Goal: Task Accomplishment & Management: Manage account settings

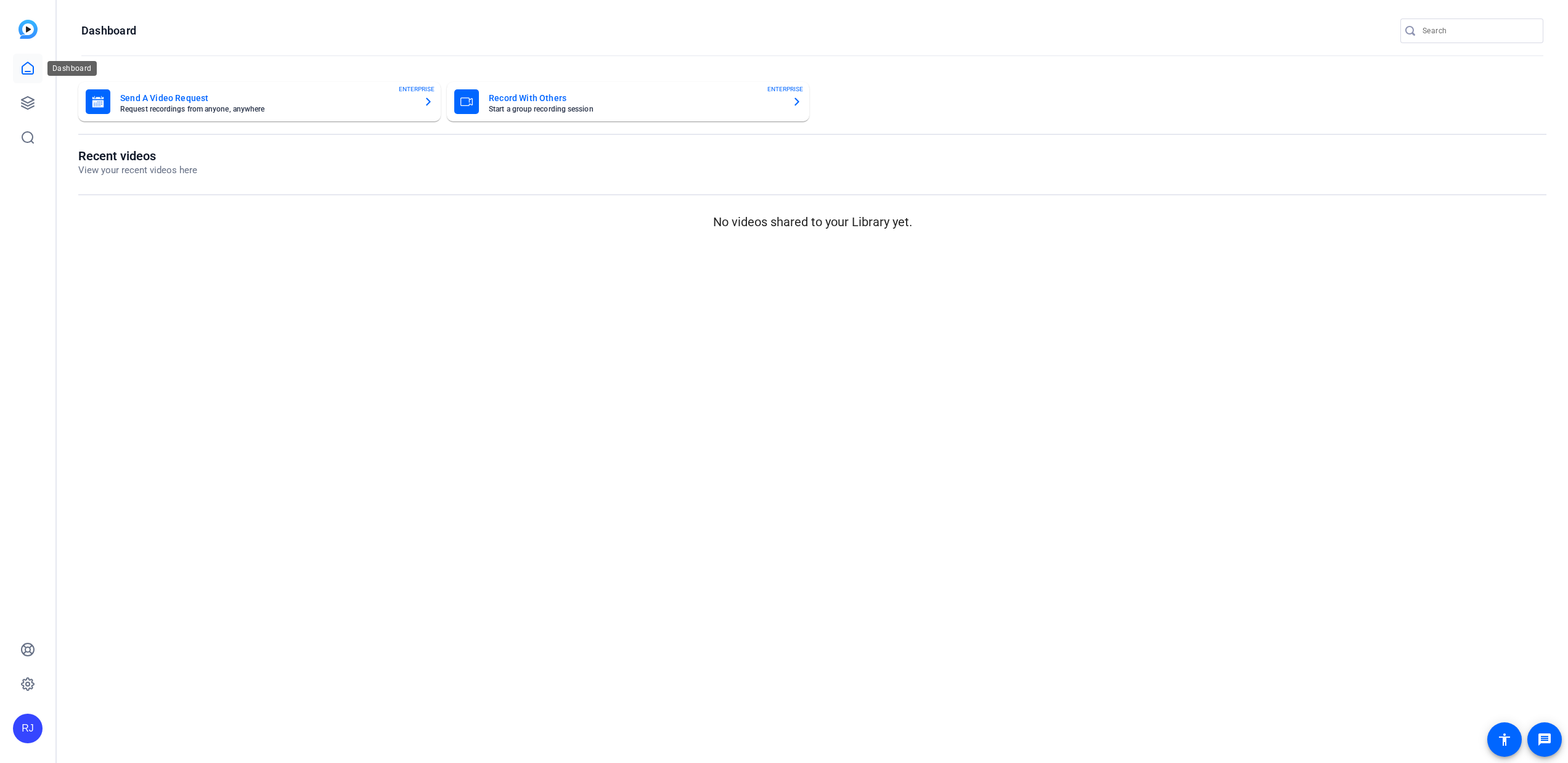
click at [32, 75] on icon at bounding box center [28, 68] width 15 height 15
click at [33, 93] on link at bounding box center [28, 103] width 30 height 30
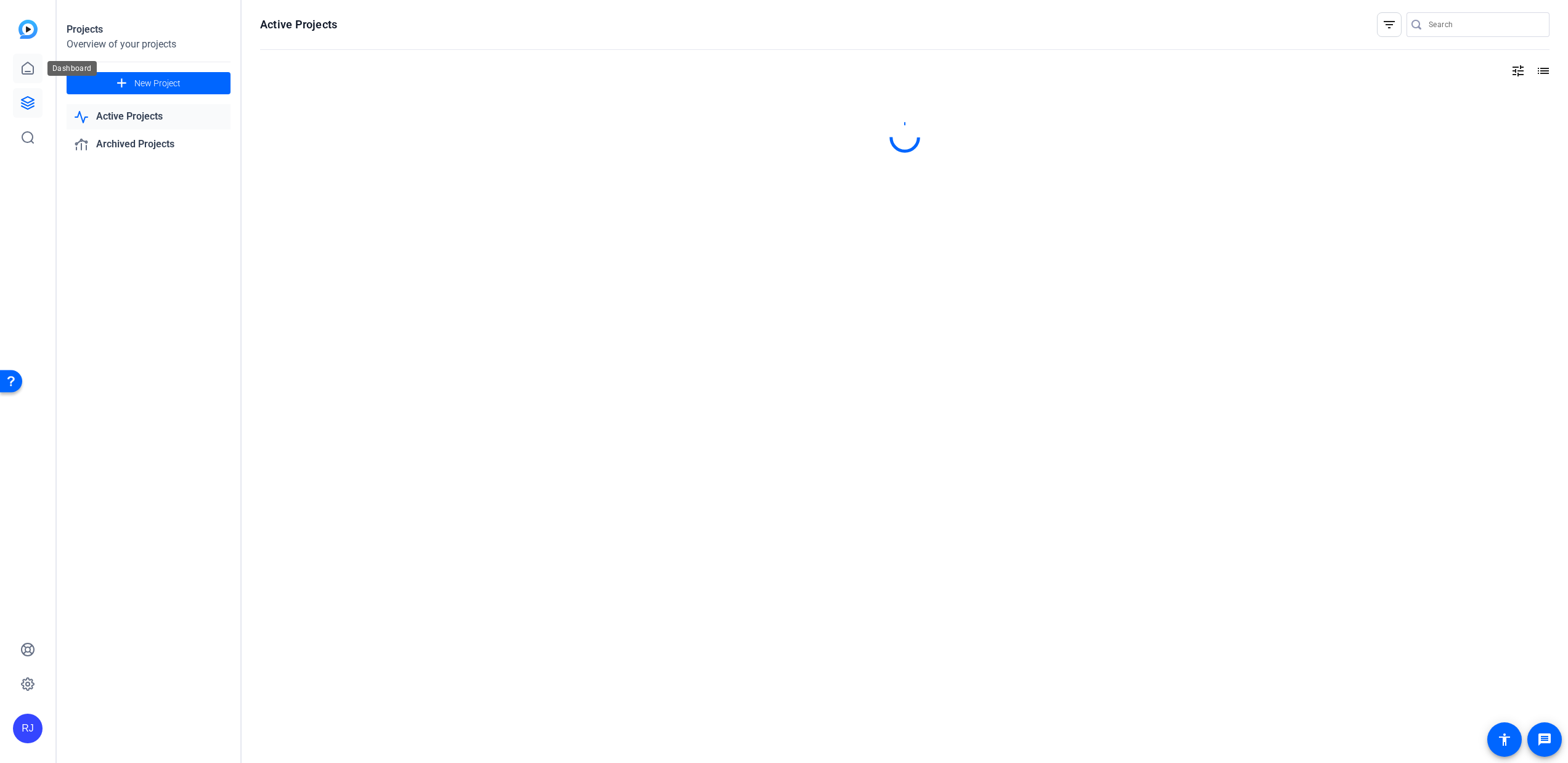
click at [32, 74] on icon at bounding box center [28, 68] width 11 height 11
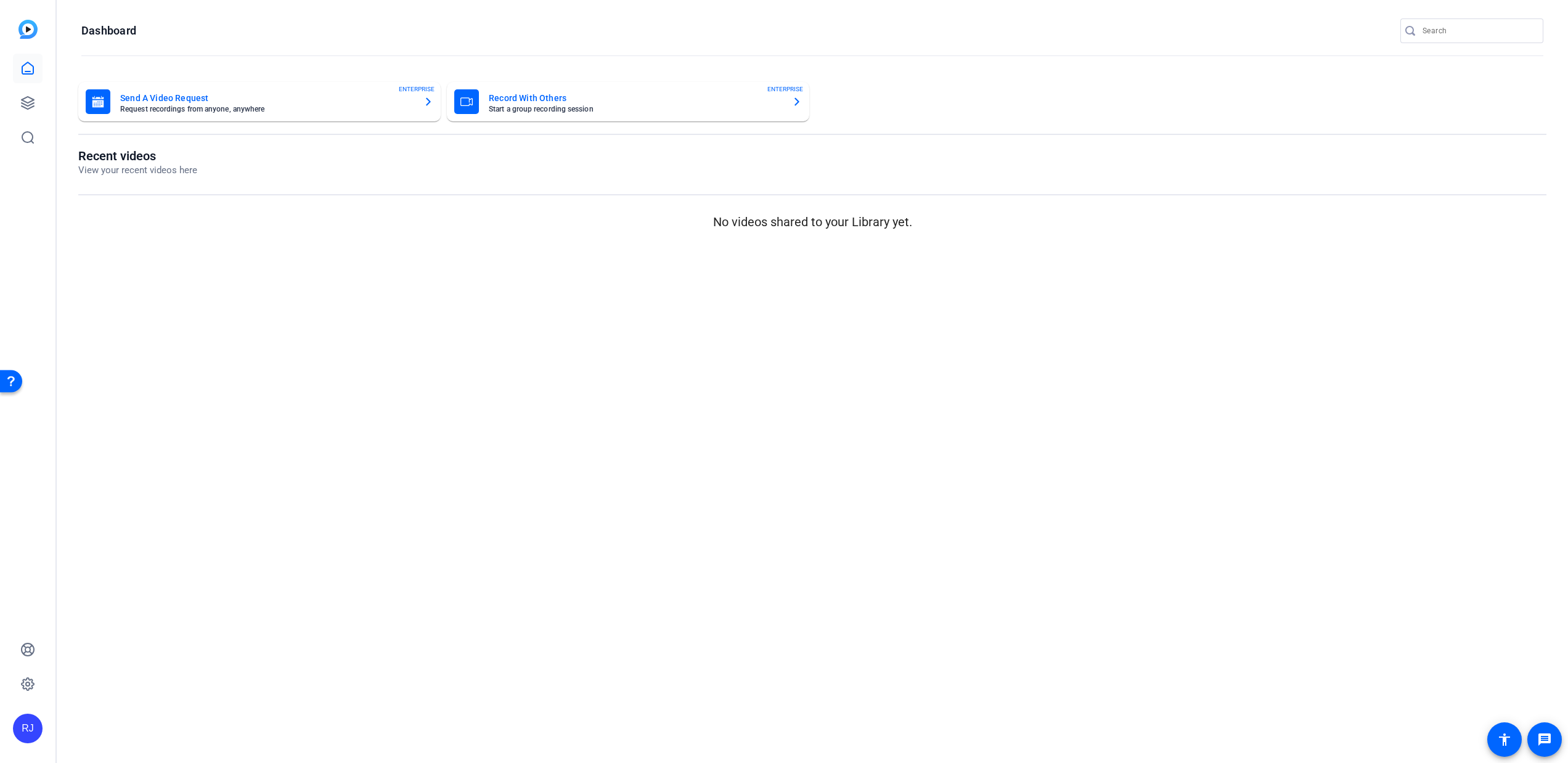
click at [32, 722] on div "RJ" at bounding box center [28, 729] width 30 height 30
click at [171, 714] on span at bounding box center [164, 710] width 30 height 30
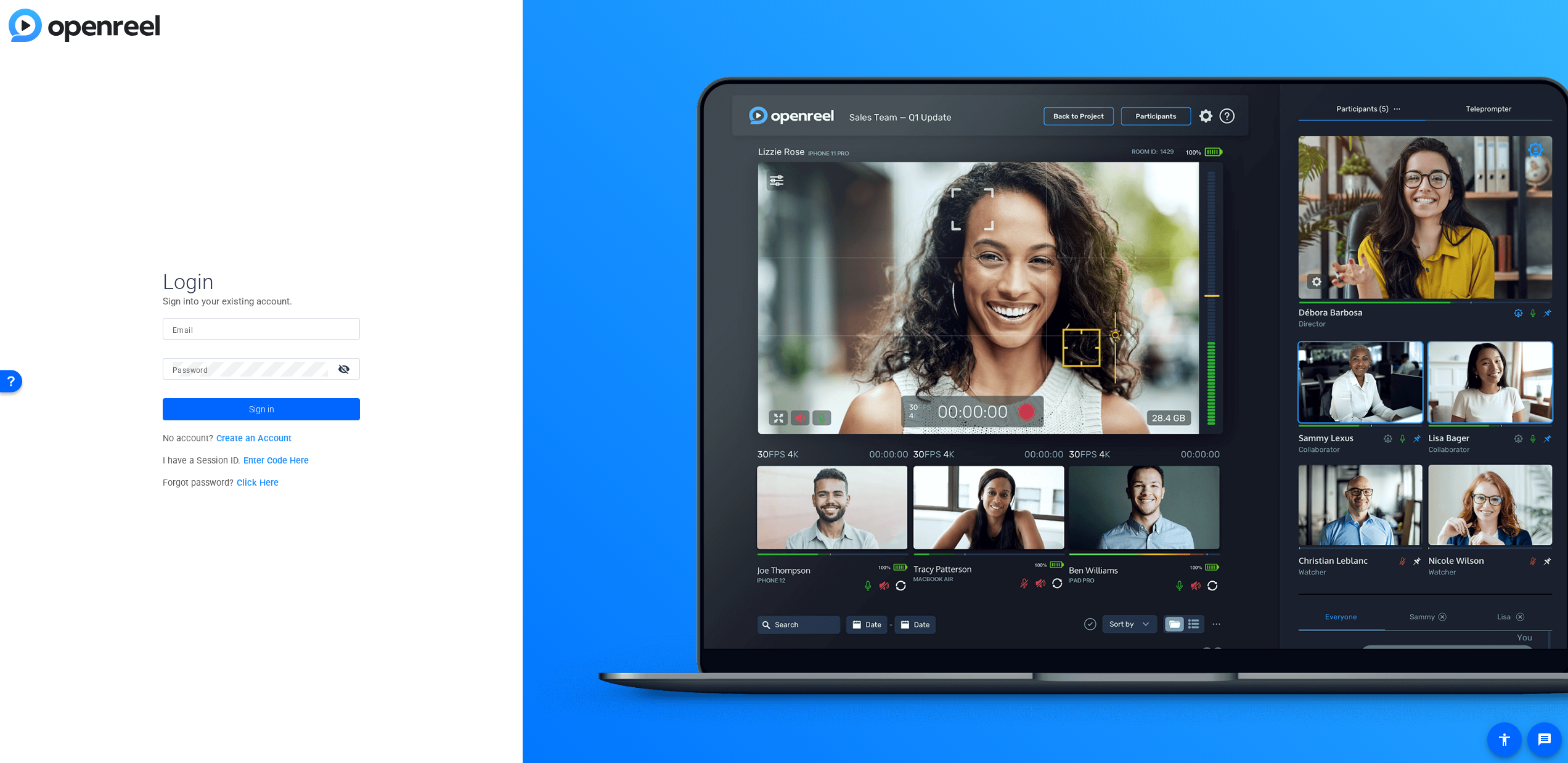
type input "richard.jenness@nordstrom.com"
click at [291, 464] on link "Enter Code Here" at bounding box center [276, 461] width 66 height 11
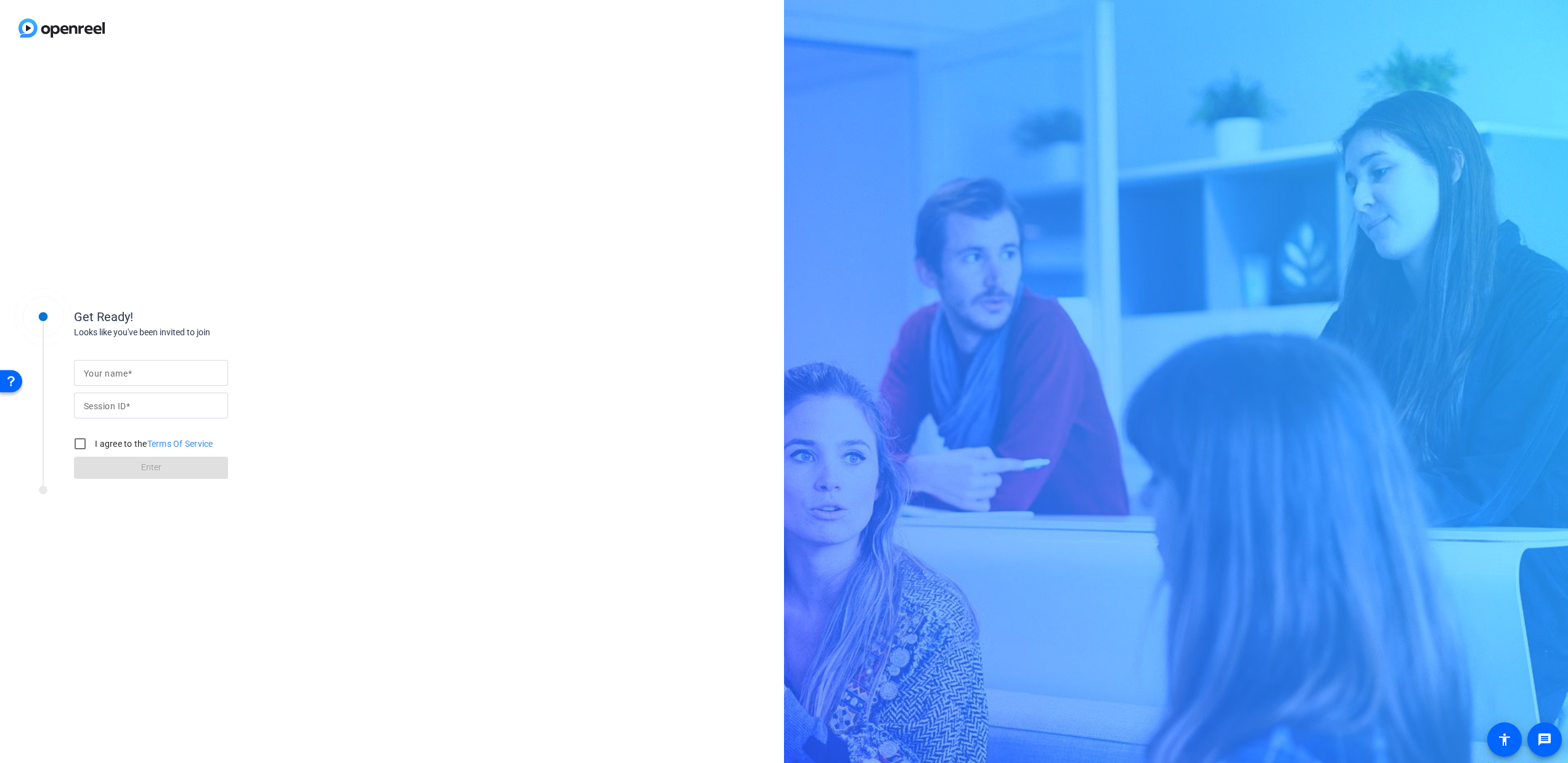
click at [153, 380] on div at bounding box center [151, 372] width 134 height 26
type input "Richard"
paste input "yEcc"
type input "yEcc"
click at [81, 445] on input "I agree to the Terms Of Service" at bounding box center [80, 443] width 24 height 24
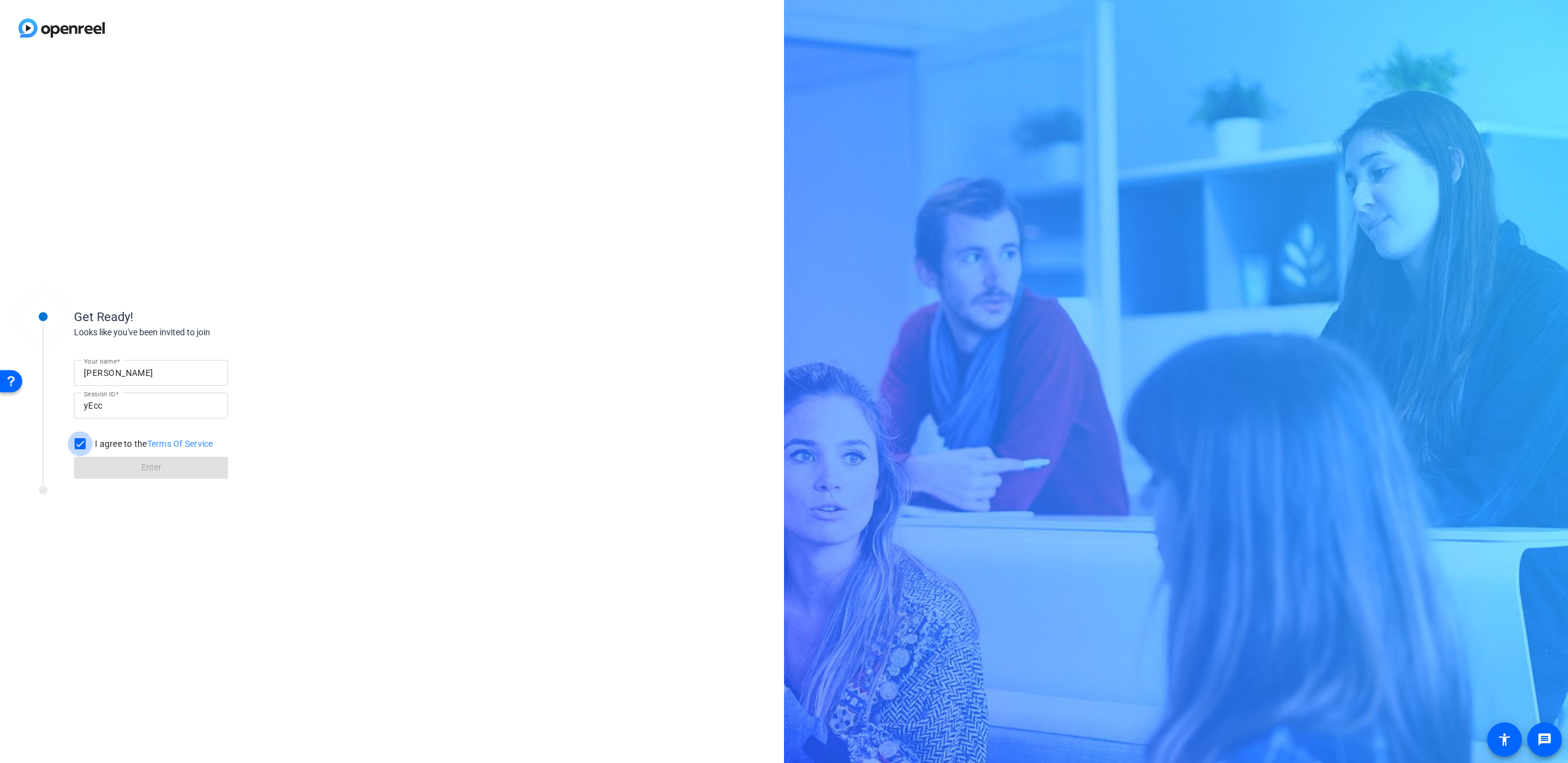
checkbox input "true"
click at [143, 481] on span at bounding box center [151, 468] width 154 height 30
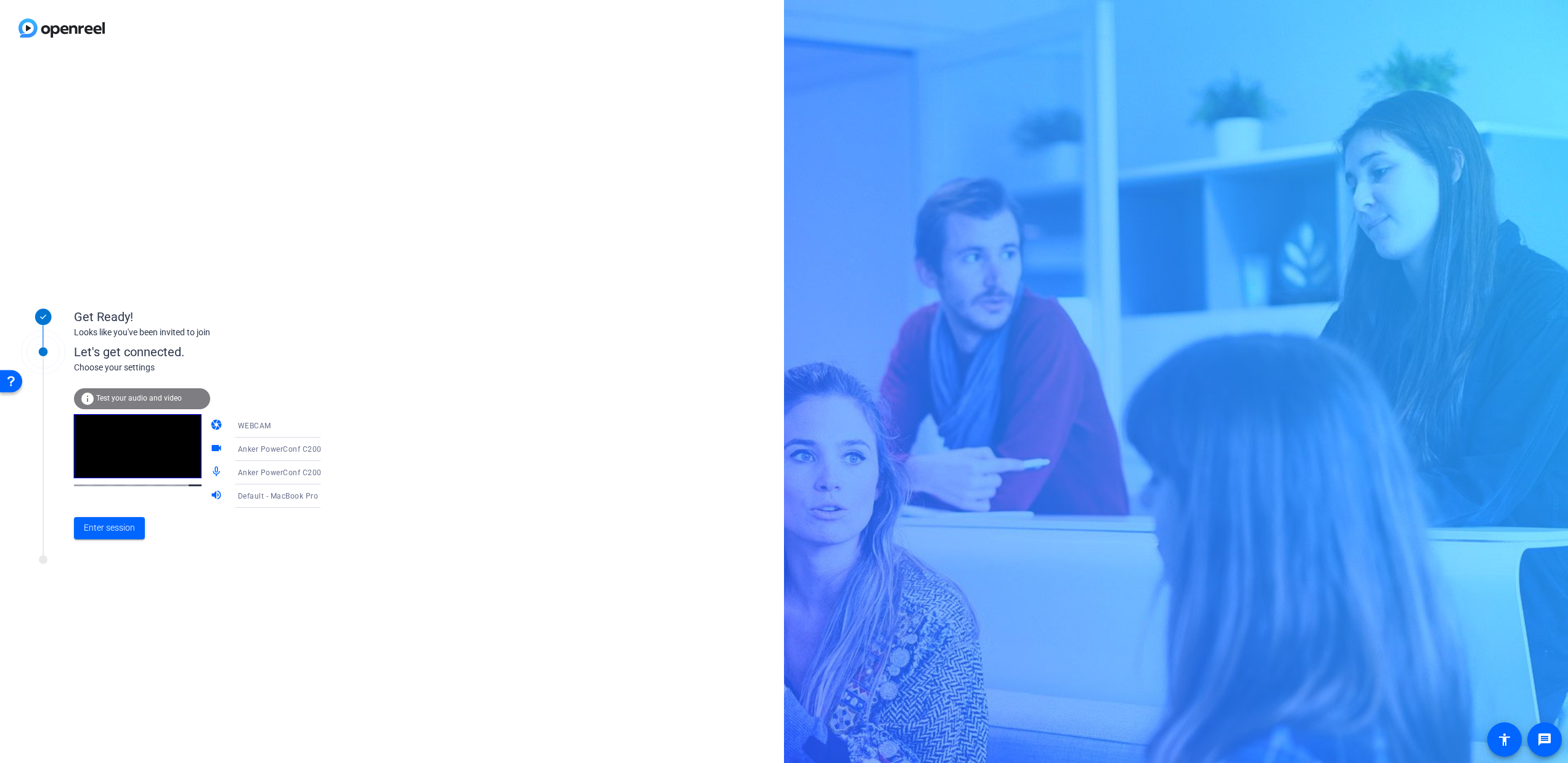
click at [325, 456] on icon at bounding box center [333, 449] width 15 height 15
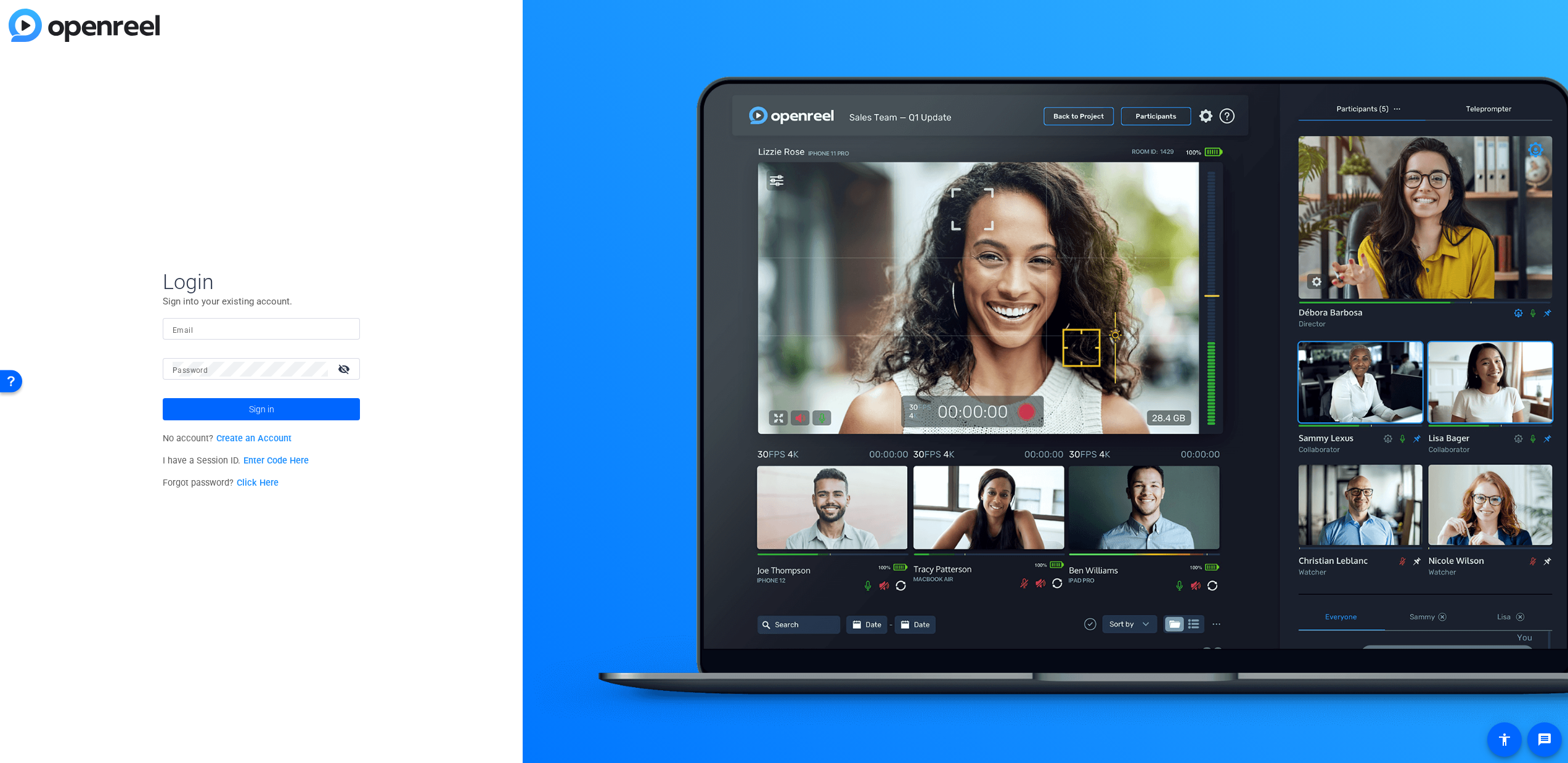
type input "richard.jenness@nordstrom.com"
